Goal: Task Accomplishment & Management: Use online tool/utility

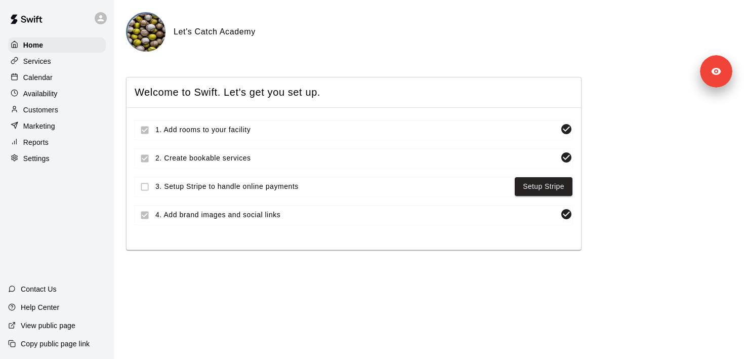
click at [62, 163] on div "Settings" at bounding box center [57, 158] width 98 height 15
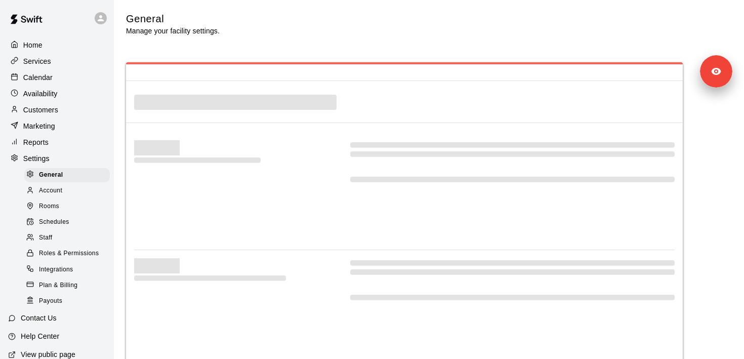
select select "**"
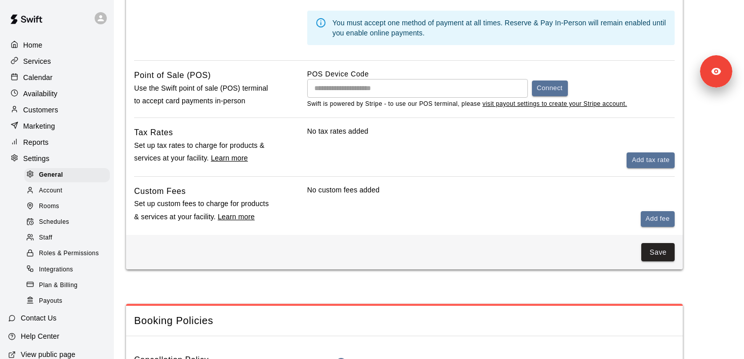
scroll to position [515, 0]
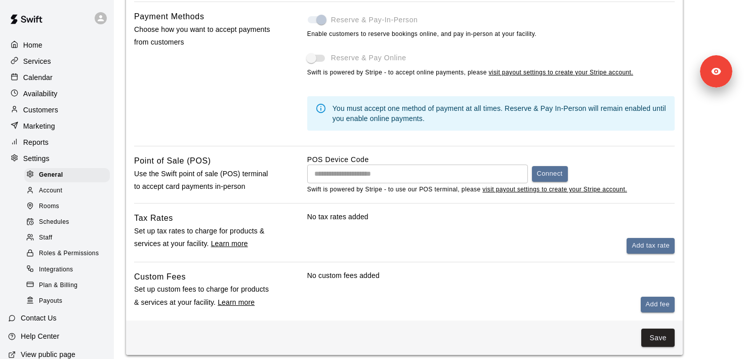
click at [52, 76] on p "Calendar" at bounding box center [37, 77] width 29 height 10
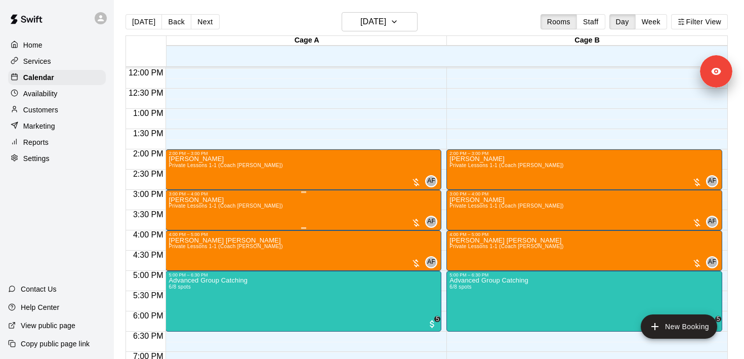
scroll to position [396, 0]
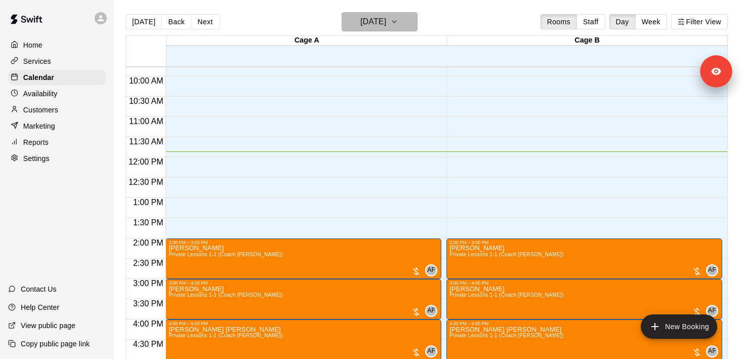
click at [370, 24] on h6 "[DATE]" at bounding box center [373, 22] width 26 height 14
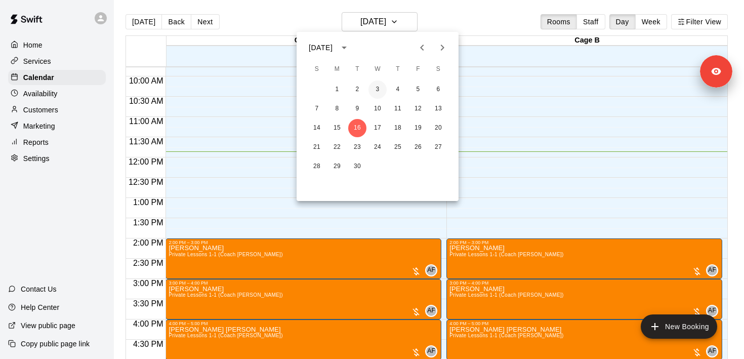
click at [385, 87] on button "3" at bounding box center [377, 89] width 18 height 18
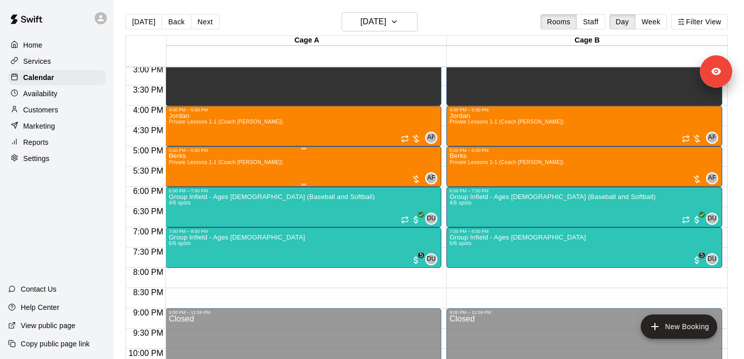
scroll to position [615, 0]
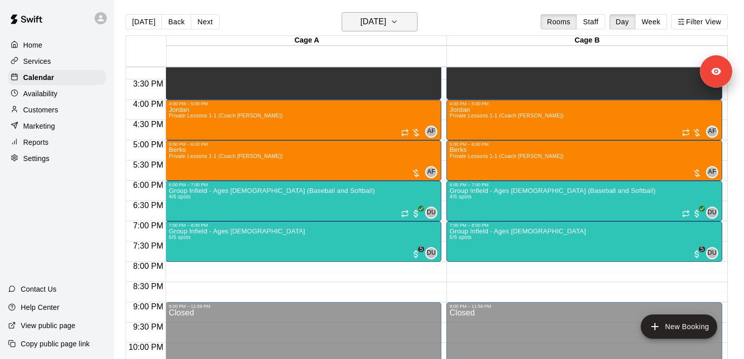
click at [374, 23] on h6 "[DATE]" at bounding box center [373, 22] width 26 height 14
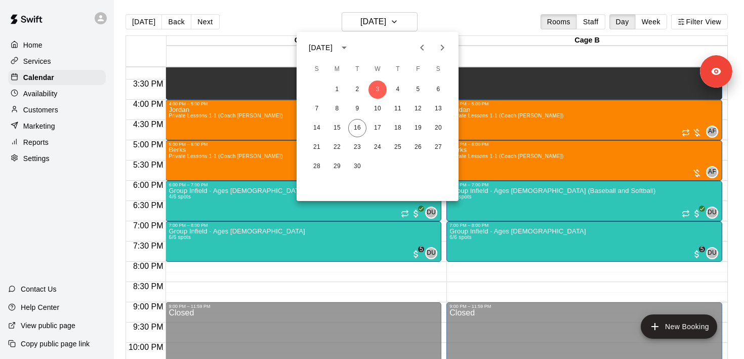
click at [416, 53] on icon "Previous month" at bounding box center [422, 47] width 12 height 12
click at [374, 143] on button "20" at bounding box center [377, 147] width 18 height 18
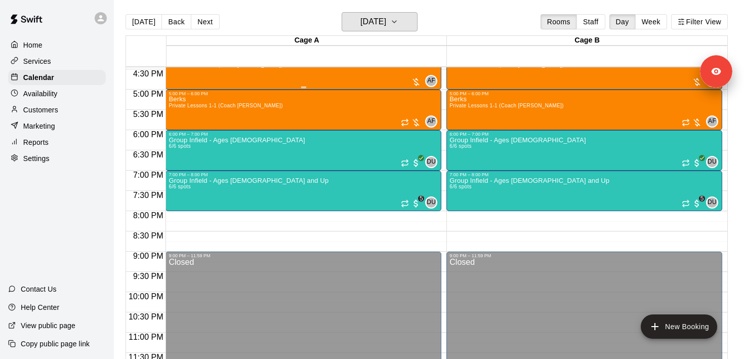
scroll to position [667, 0]
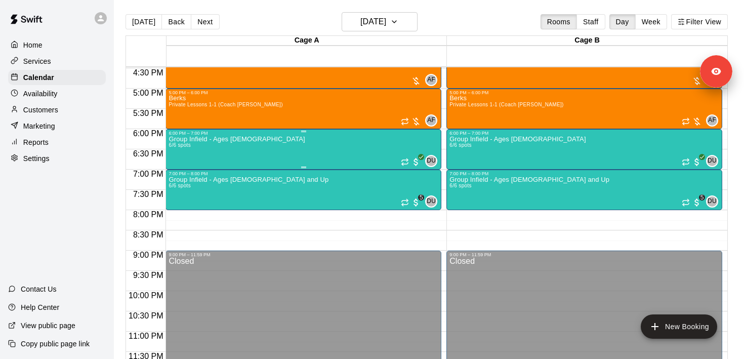
click at [368, 148] on div "Group Infield - Ages [DEMOGRAPHIC_DATA] 6/6 spots DU 0" at bounding box center [304, 315] width 270 height 359
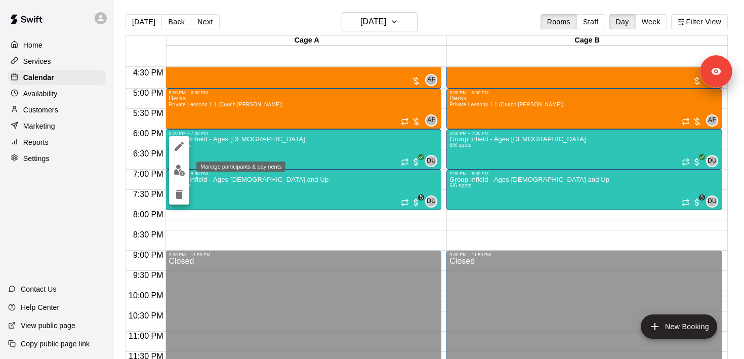
click at [183, 169] on img "edit" at bounding box center [180, 170] width 12 height 12
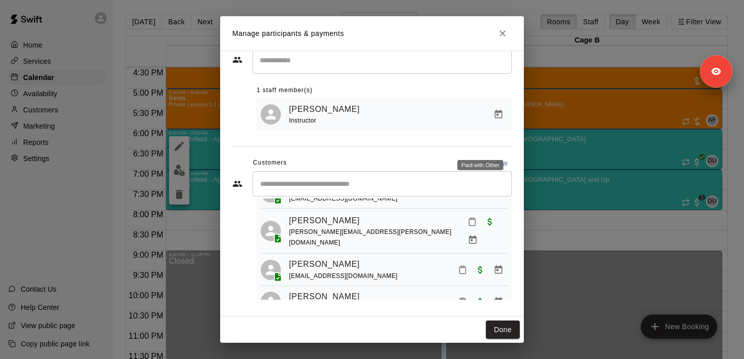
scroll to position [95, 0]
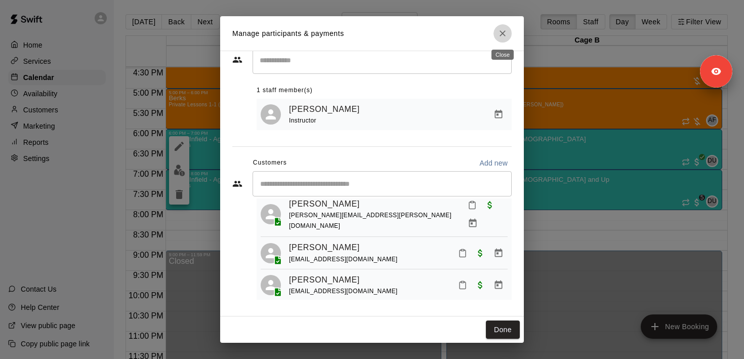
click at [504, 33] on icon "Close" at bounding box center [502, 33] width 10 height 10
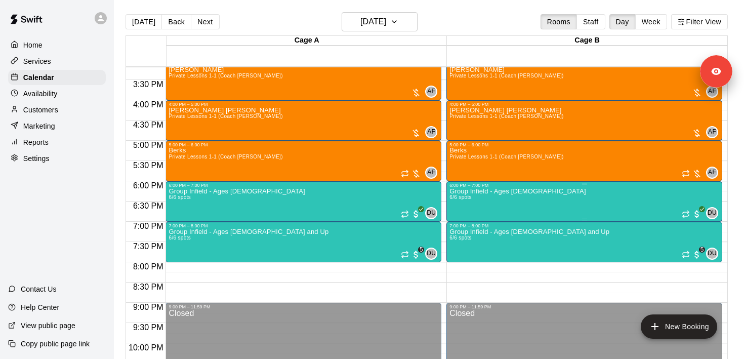
scroll to position [609, 0]
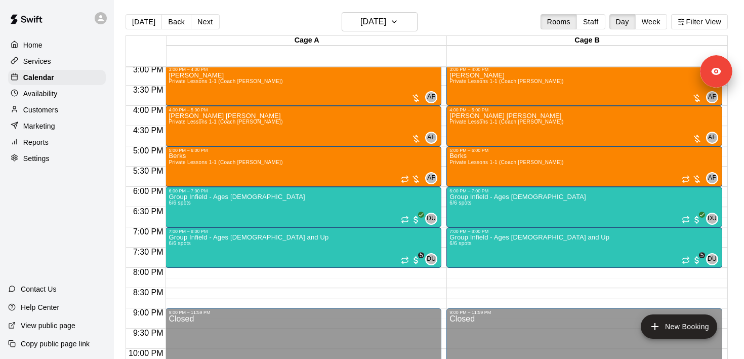
click at [46, 145] on p "Reports" at bounding box center [35, 142] width 25 height 10
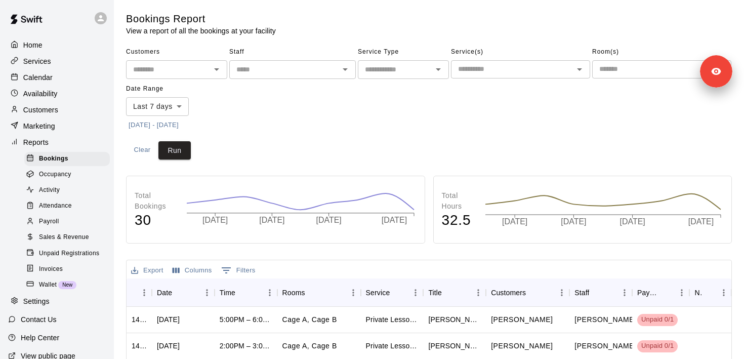
click at [71, 238] on span "Sales & Revenue" at bounding box center [64, 237] width 50 height 10
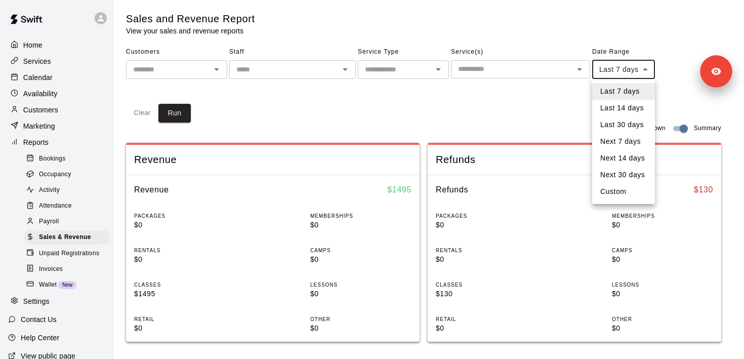
click at [606, 71] on body "Home Services Calendar Availability Customers Marketing Reports Bookings Occupa…" at bounding box center [372, 362] width 744 height 724
click at [609, 121] on li "Last 30 days" at bounding box center [623, 124] width 63 height 17
type input "*****"
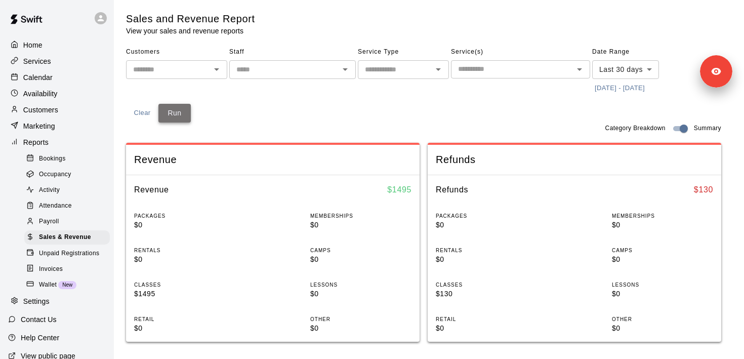
click at [180, 111] on button "Run" at bounding box center [174, 113] width 32 height 19
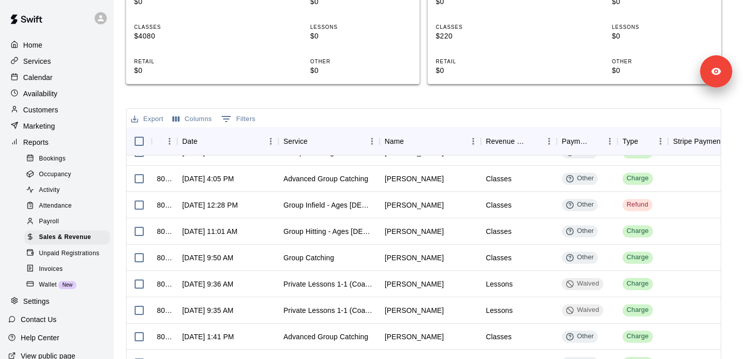
scroll to position [1175, 0]
